Goal: Task Accomplishment & Management: Manage account settings

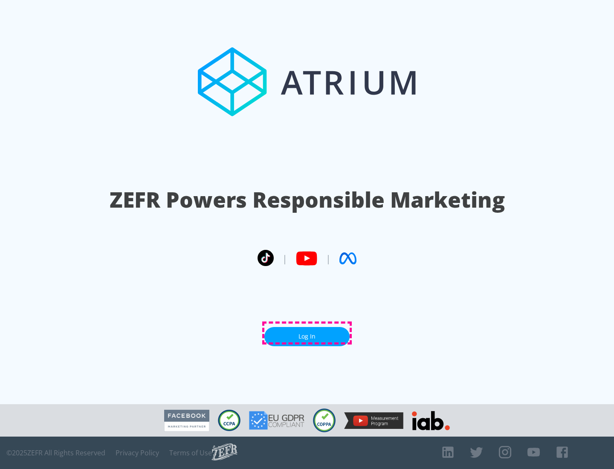
click at [307, 333] on link "Log In" at bounding box center [306, 336] width 85 height 19
